Goal: Information Seeking & Learning: Learn about a topic

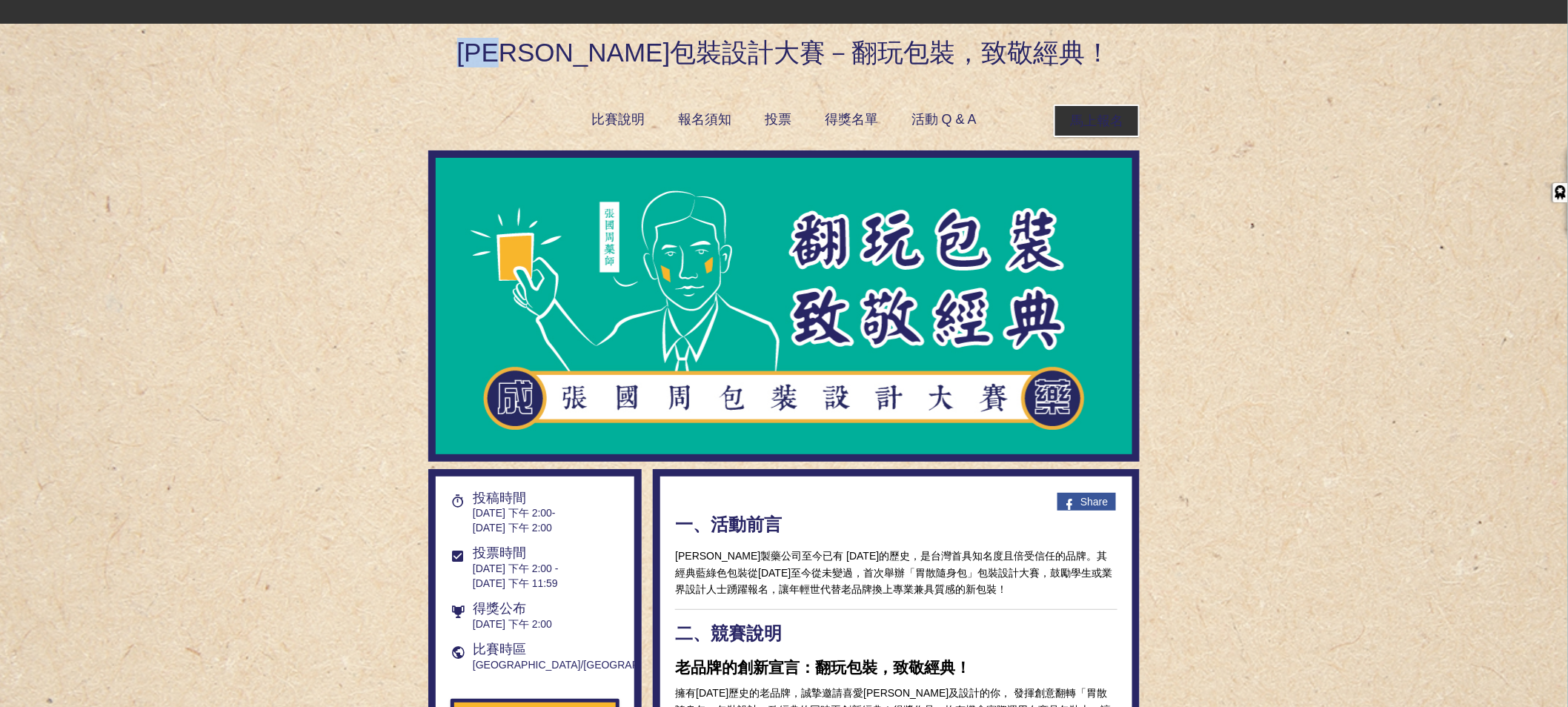
drag, startPoint x: 534, startPoint y: 51, endPoint x: 589, endPoint y: 55, distance: 55.1
click at [591, 57] on h1 "[PERSON_NAME]包裝設計大賽－翻玩包裝，致敬經典！" at bounding box center [784, 46] width 712 height 44
click at [693, 47] on h1 "[PERSON_NAME]包裝設計大賽－翻玩包裝，致敬經典！" at bounding box center [784, 46] width 712 height 44
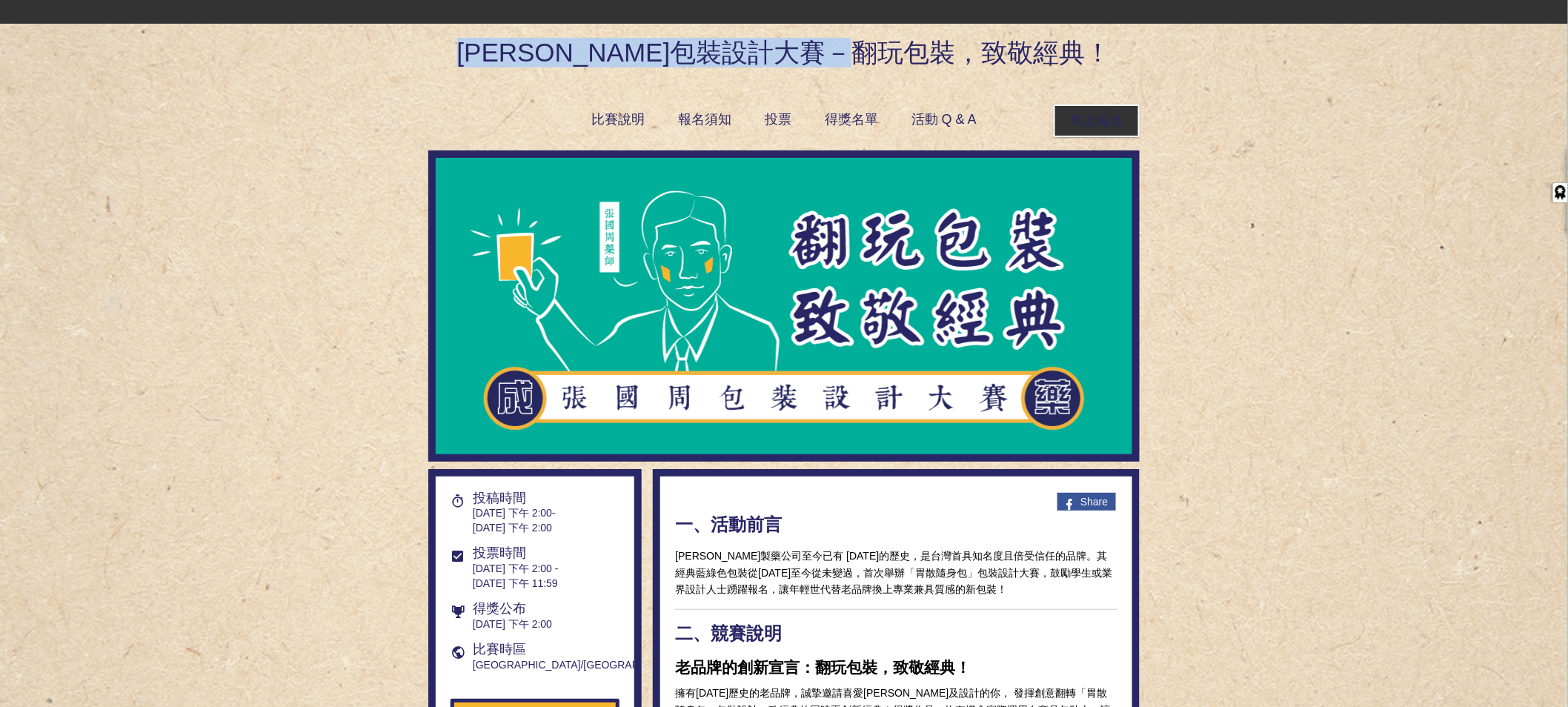
drag, startPoint x: 532, startPoint y: 63, endPoint x: 1047, endPoint y: 56, distance: 515.0
click at [1047, 56] on h1 "[PERSON_NAME]包裝設計大賽－翻玩包裝，致敬經典！" at bounding box center [784, 46] width 712 height 44
copy h1 "[PERSON_NAME]包裝設計大賽－翻玩包裝，致敬經典！"
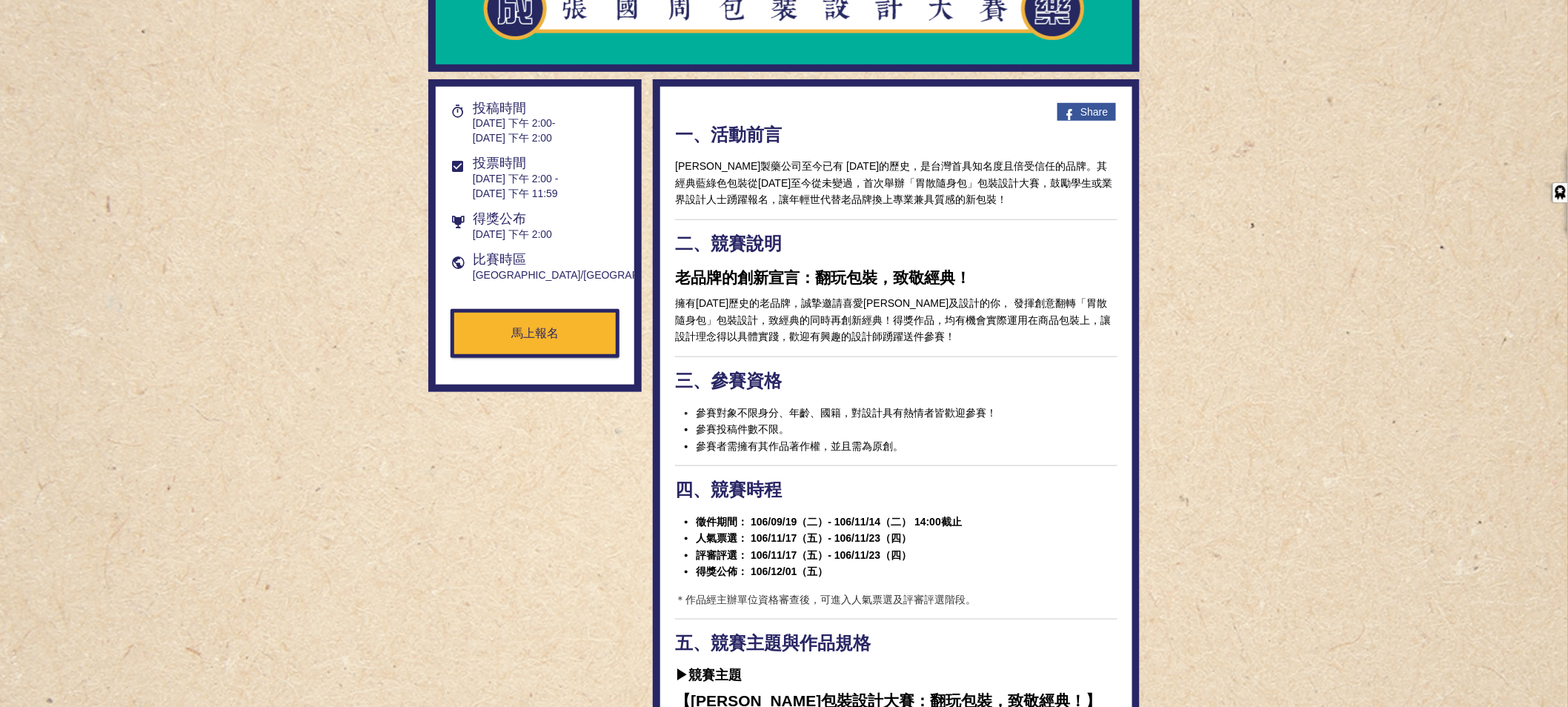
scroll to position [385, 0]
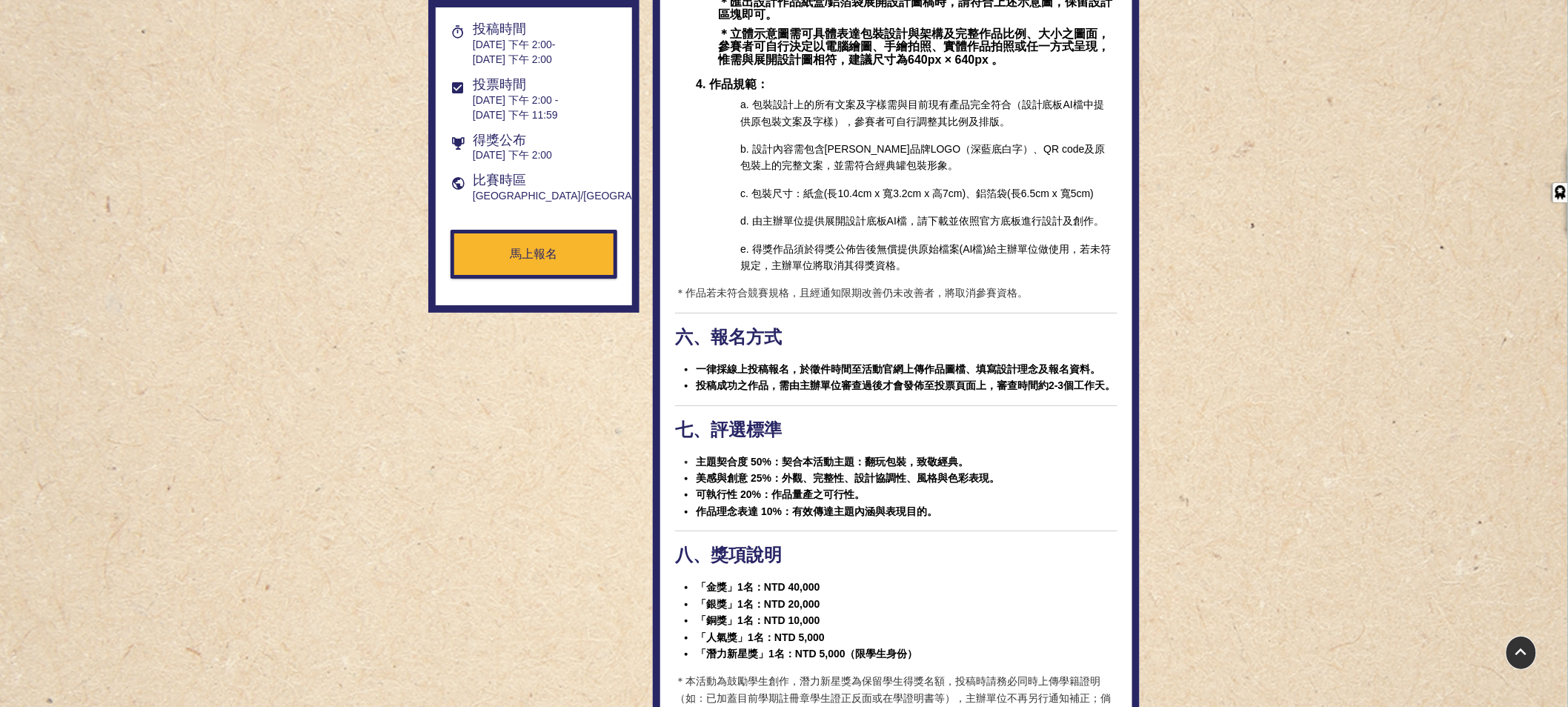
scroll to position [2666, 0]
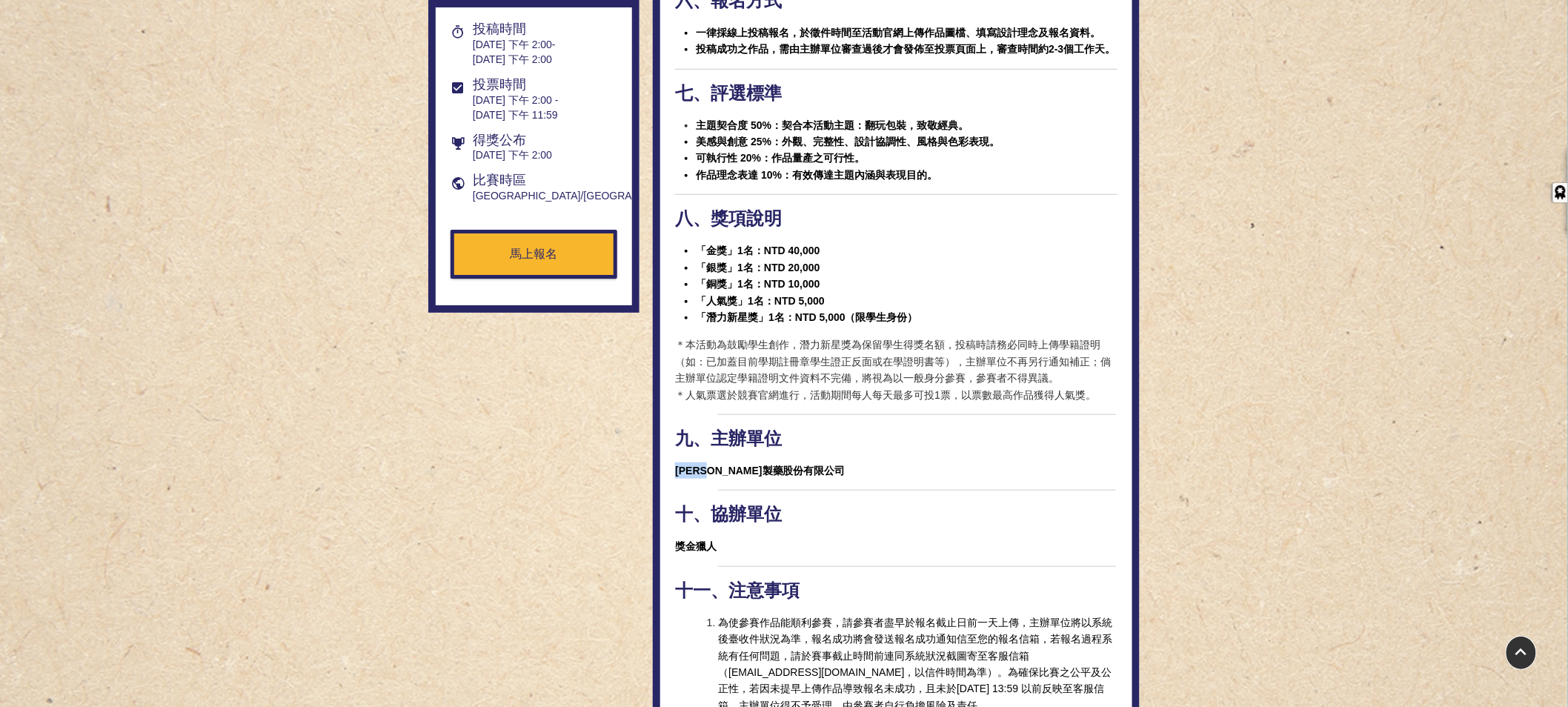
drag, startPoint x: 678, startPoint y: 445, endPoint x: 727, endPoint y: 445, distance: 49.0
click at [727, 464] on strong "[PERSON_NAME]製藥股份有限公司" at bounding box center [760, 470] width 170 height 12
copy strong "[PERSON_NAME]製藥"
